Goal: Information Seeking & Learning: Learn about a topic

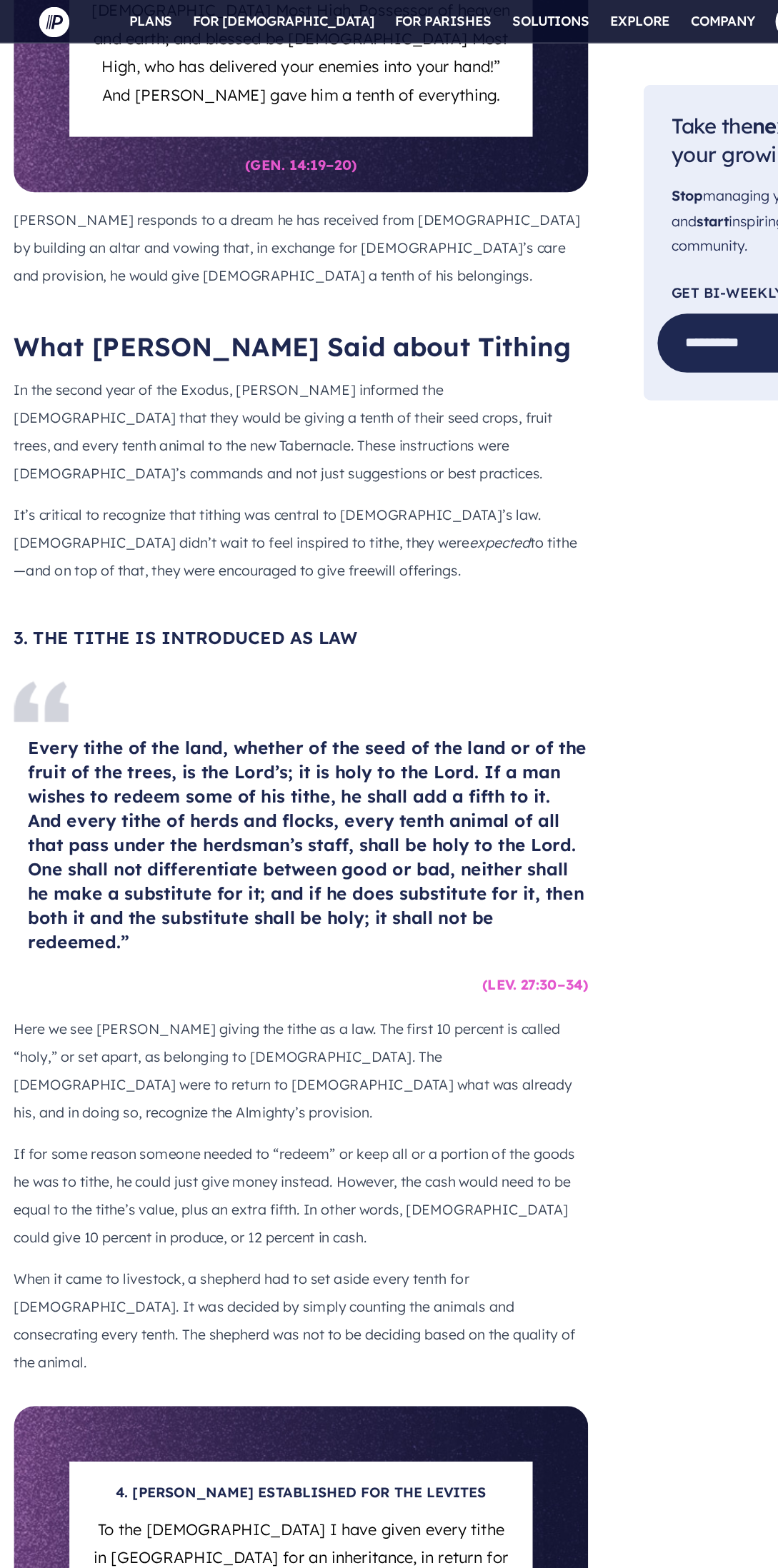
scroll to position [3831, 0]
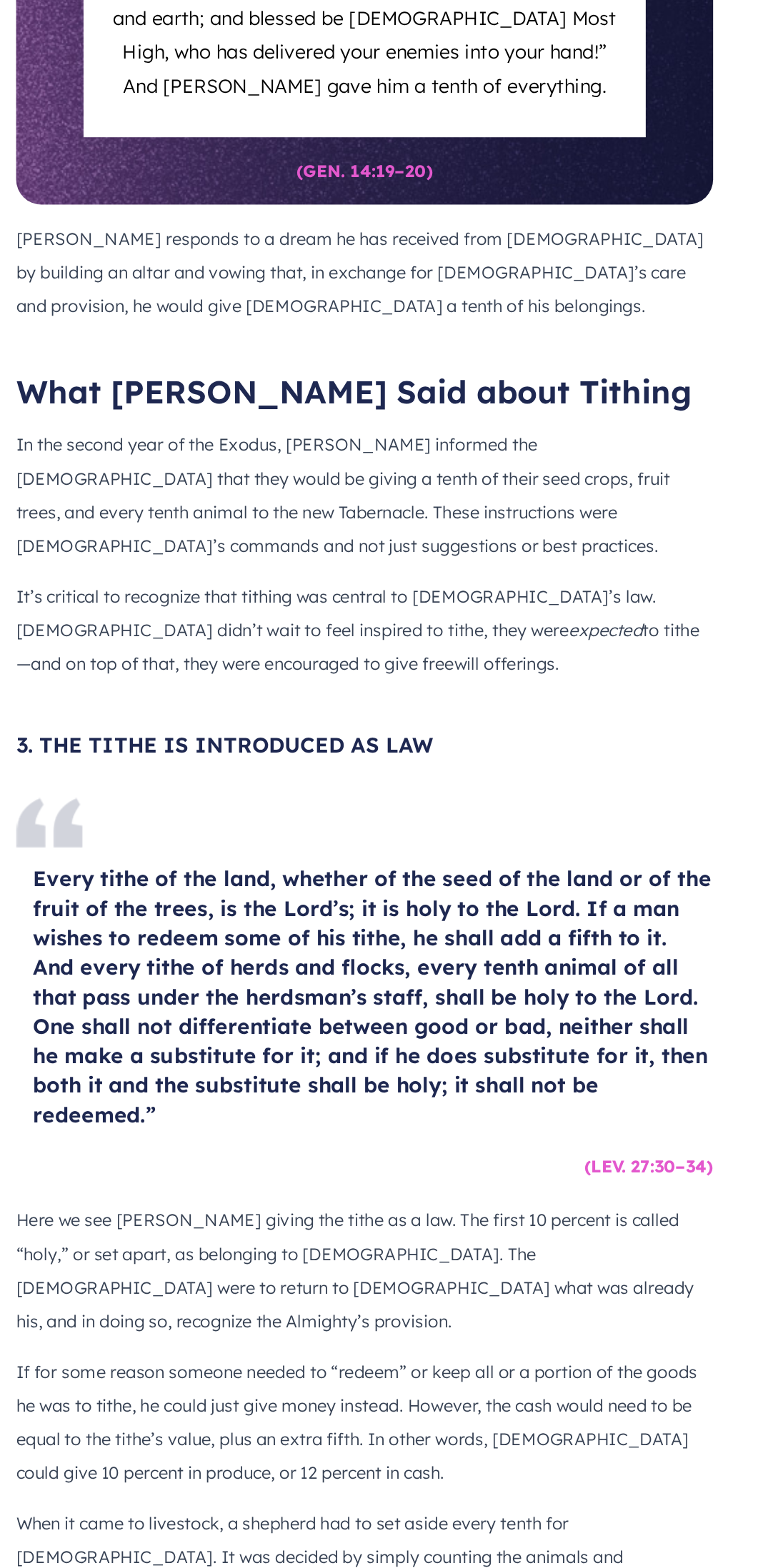
scroll to position [3824, 0]
